Goal: Task Accomplishment & Management: Manage account settings

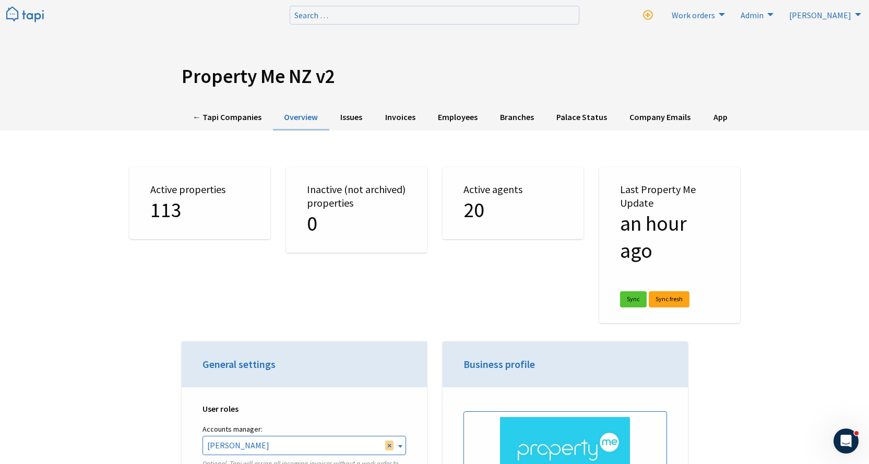
scroll to position [2368, 0]
click at [196, 118] on link "← Tapi Companies" at bounding box center [227, 118] width 91 height 26
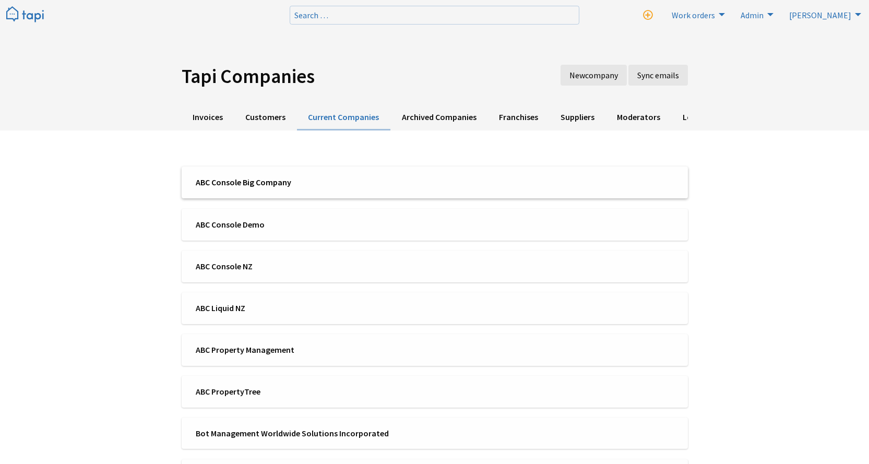
scroll to position [2368, 0]
click at [236, 296] on li "ABC Liquid NZ" at bounding box center [435, 308] width 506 height 32
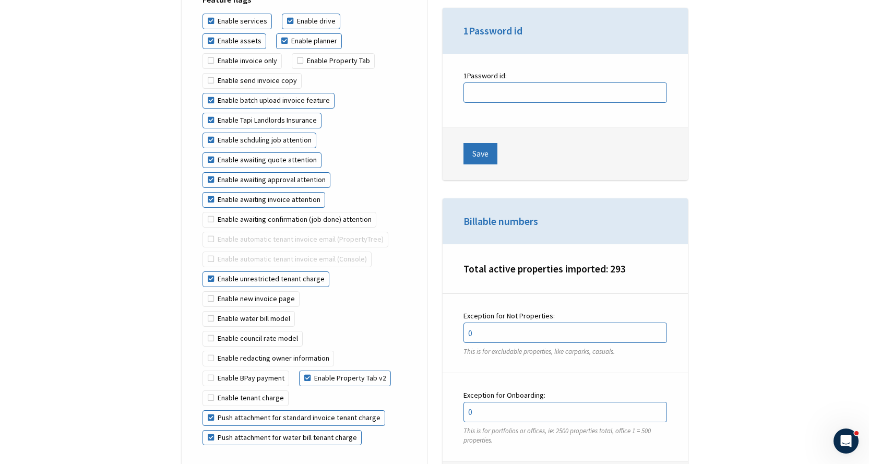
scroll to position [2557, 0]
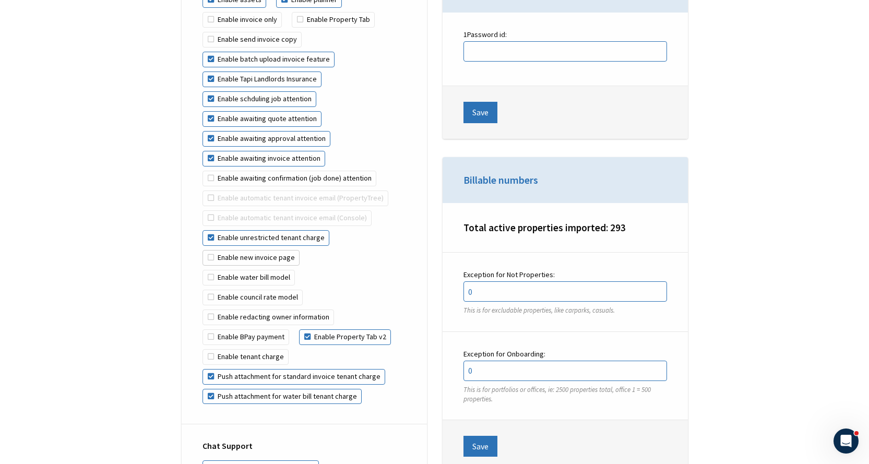
click at [240, 250] on label "Enable new invoice page" at bounding box center [250, 258] width 97 height 16
click at [338, 231] on input "Enable new invoice page" at bounding box center [338, 230] width 1 height 1
checkbox input "true"
click at [214, 270] on label "Enable water bill model" at bounding box center [248, 278] width 92 height 16
click at [308, 251] on input "Enable water bill model" at bounding box center [308, 250] width 1 height 1
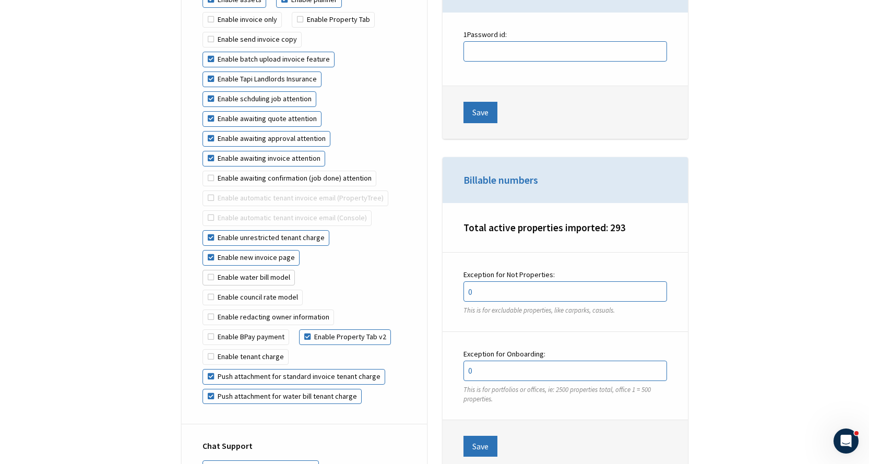
checkbox input "true"
click at [223, 290] on label "Enable council rate model" at bounding box center [252, 298] width 100 height 16
click at [303, 270] on input "Enable council rate model" at bounding box center [303, 270] width 1 height 1
checkbox input "true"
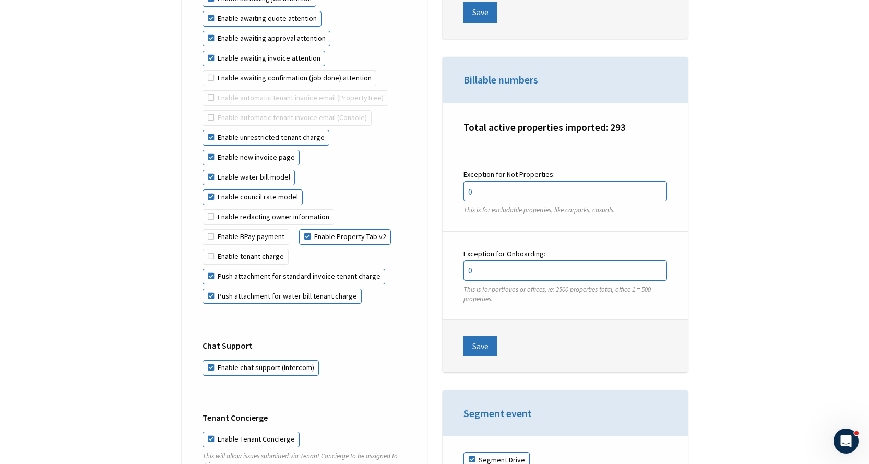
scroll to position [2662, 0]
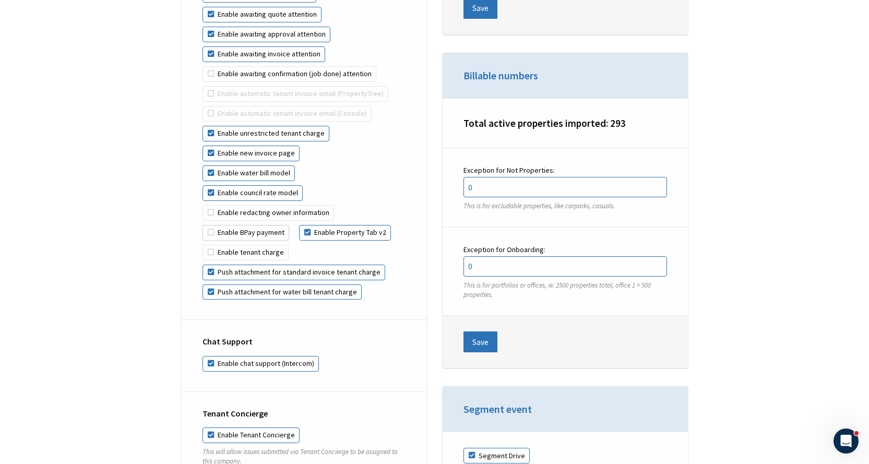
click at [236, 225] on label "Enable BPay payment" at bounding box center [245, 233] width 87 height 16
click at [342, 206] on input "Enable BPay payment" at bounding box center [342, 205] width 1 height 1
checkbox input "true"
click at [235, 245] on label "Enable tenant charge" at bounding box center [245, 253] width 86 height 16
click at [399, 225] on input "Enable tenant charge" at bounding box center [399, 225] width 1 height 1
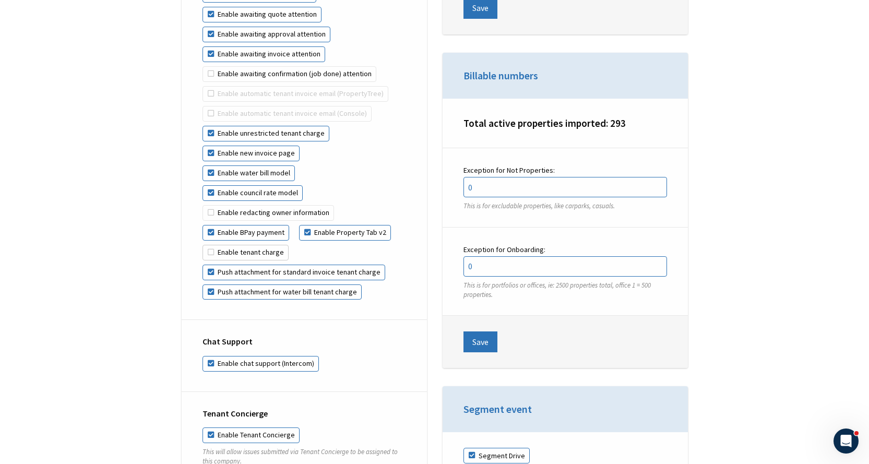
checkbox input "true"
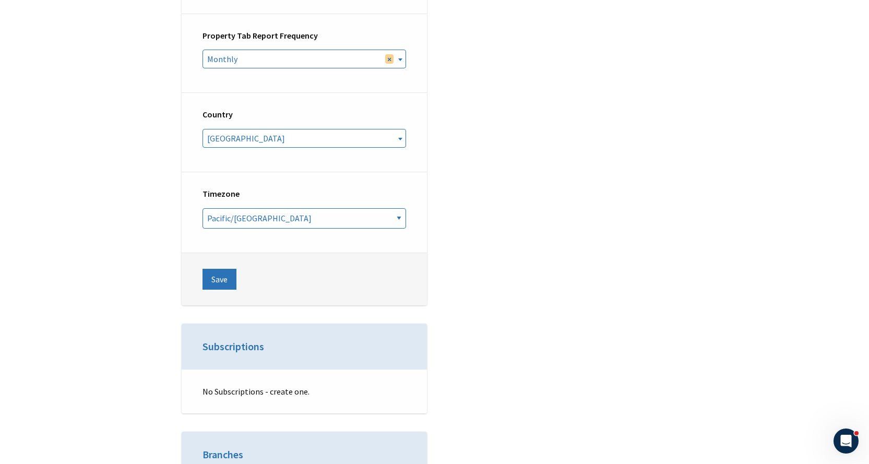
scroll to position [4123, 0]
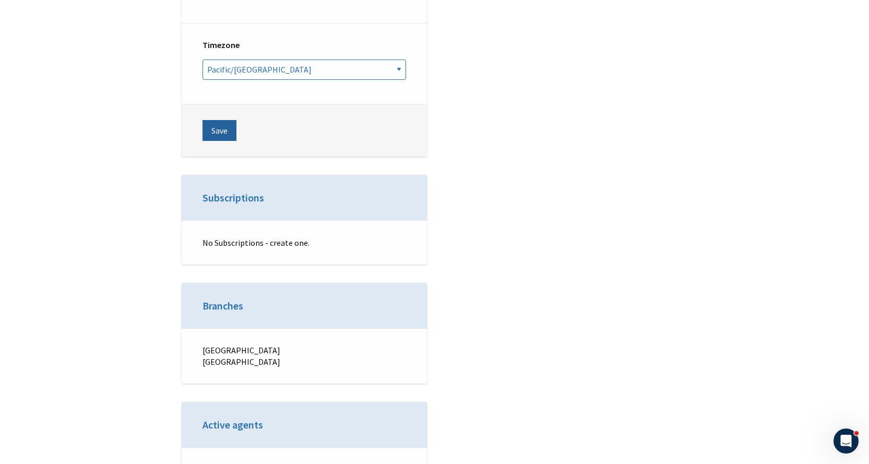
click at [223, 120] on button "Save" at bounding box center [219, 130] width 34 height 21
